Goal: Browse casually: Explore the website without a specific task or goal

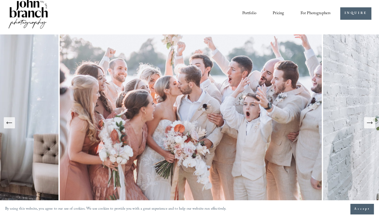
scroll to position [8, 0]
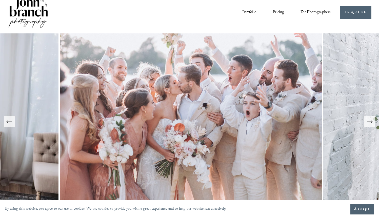
click at [249, 12] on link "Portfolio" at bounding box center [249, 12] width 14 height 9
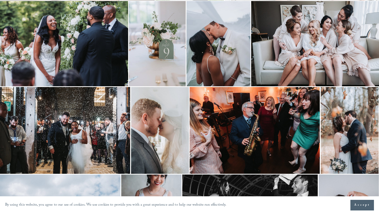
scroll to position [370, 0]
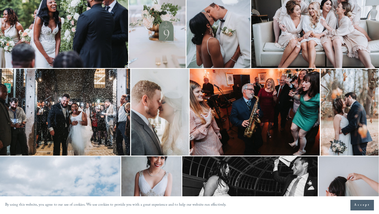
click at [356, 92] on img at bounding box center [350, 112] width 58 height 87
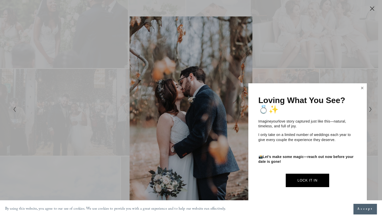
click at [364, 89] on link "Close" at bounding box center [363, 88] width 8 height 8
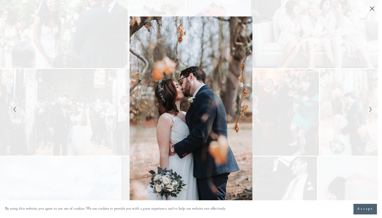
click at [372, 8] on icon "Close" at bounding box center [373, 9] width 4 height 4
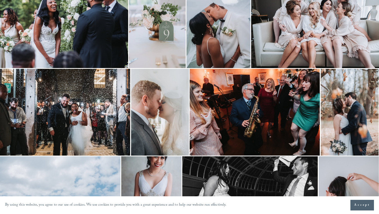
click at [278, 75] on img at bounding box center [254, 112] width 130 height 87
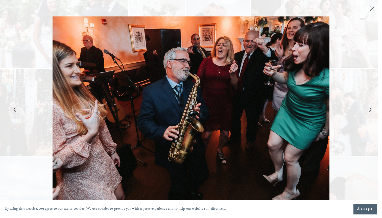
click at [372, 9] on icon "Close" at bounding box center [373, 9] width 4 height 4
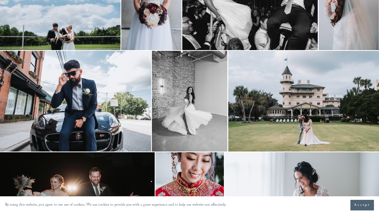
scroll to position [623, 0]
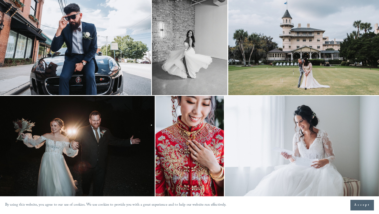
click at [84, 39] on img at bounding box center [75, 44] width 151 height 101
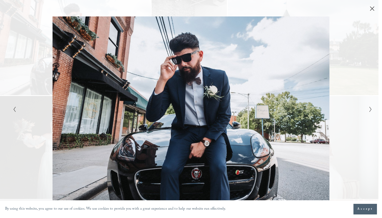
click at [373, 11] on icon "Close" at bounding box center [372, 8] width 5 height 5
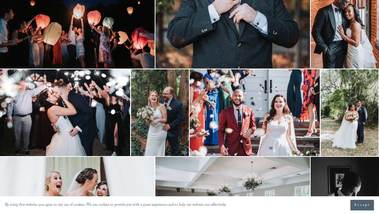
scroll to position [857, 0]
click at [107, 83] on img at bounding box center [65, 112] width 130 height 87
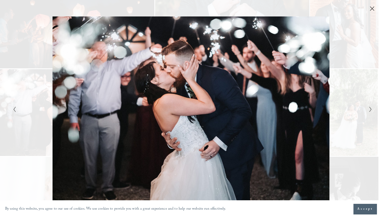
click at [371, 10] on icon "Close" at bounding box center [372, 8] width 5 height 5
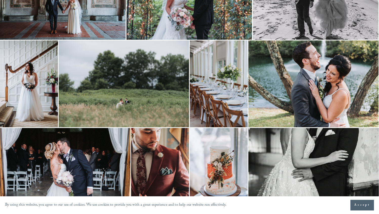
scroll to position [1470, 0]
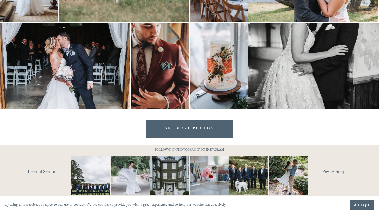
click at [202, 125] on link "SEE MORE PHOTOS" at bounding box center [189, 129] width 87 height 18
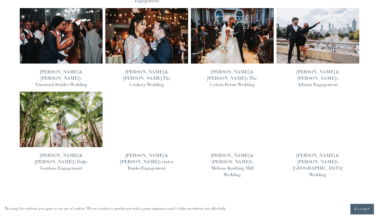
scroll to position [240, 0]
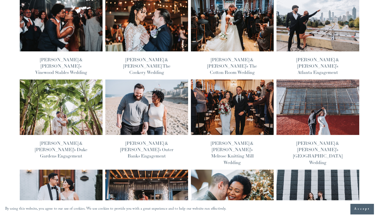
click at [242, 79] on img at bounding box center [231, 107] width 83 height 56
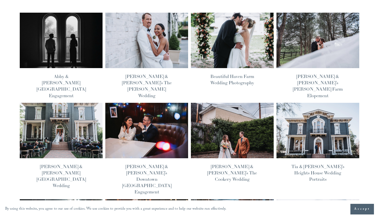
scroll to position [7, 0]
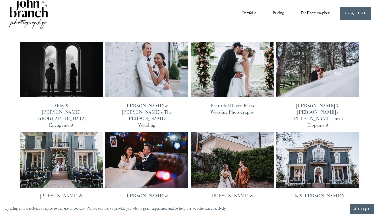
click at [241, 71] on img at bounding box center [231, 70] width 83 height 56
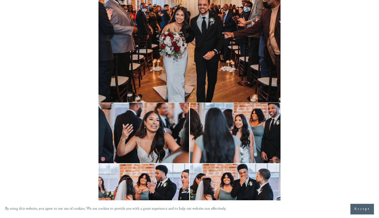
scroll to position [3624, 0]
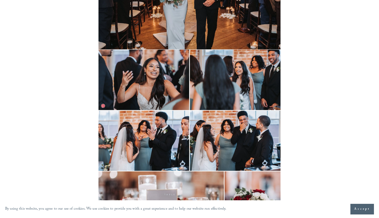
click at [245, 118] on img at bounding box center [189, 141] width 182 height 60
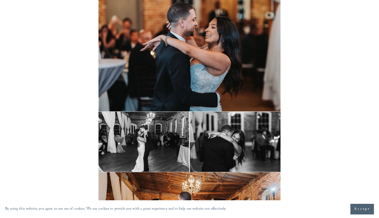
scroll to position [4337, 0]
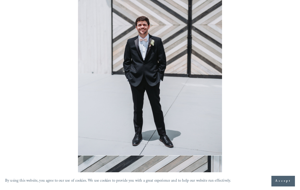
scroll to position [1546, 0]
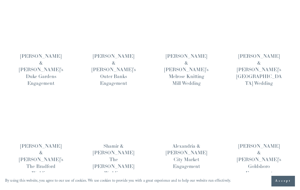
scroll to position [332, 0]
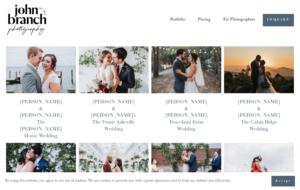
click at [55, 62] on img at bounding box center [41, 69] width 71 height 47
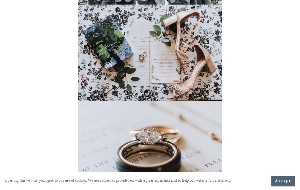
scroll to position [1277, 0]
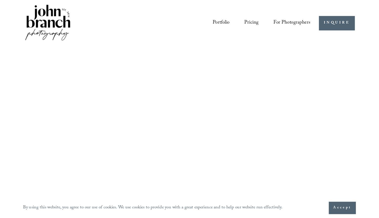
scroll to position [332, 0]
